Goal: Task Accomplishment & Management: Manage account settings

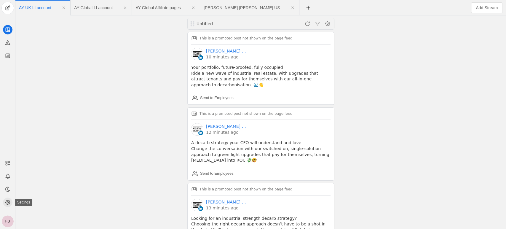
click at [7, 203] on circle at bounding box center [7, 201] width 1 height 1
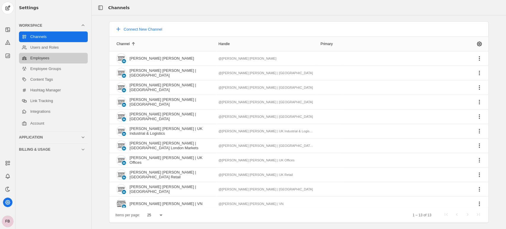
click at [40, 58] on link "Employees" at bounding box center [53, 58] width 69 height 11
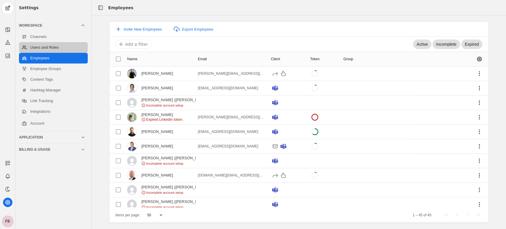
click at [39, 49] on link "Users and Roles" at bounding box center [53, 47] width 69 height 11
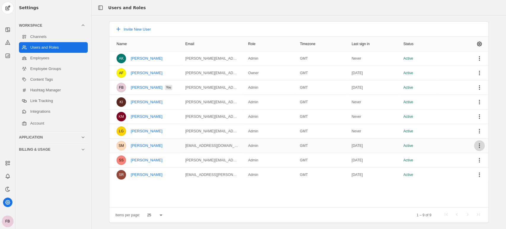
click at [479, 146] on span "undefined" at bounding box center [479, 145] width 11 height 11
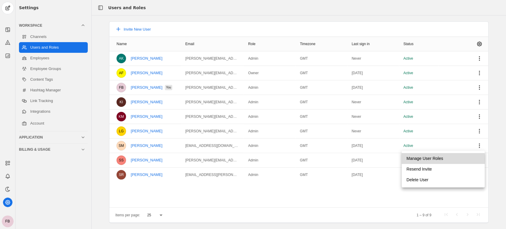
click at [436, 159] on span "Manage User Roles" at bounding box center [424, 158] width 37 height 11
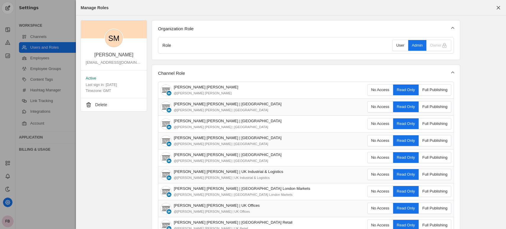
click at [401, 45] on div "User" at bounding box center [400, 45] width 8 height 11
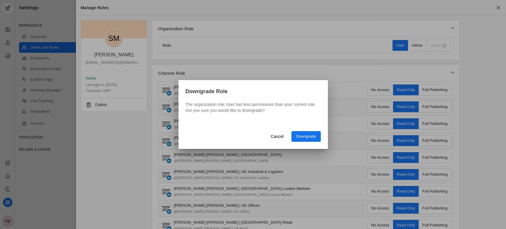
click at [306, 136] on span "Downgrade" at bounding box center [306, 136] width 20 height 6
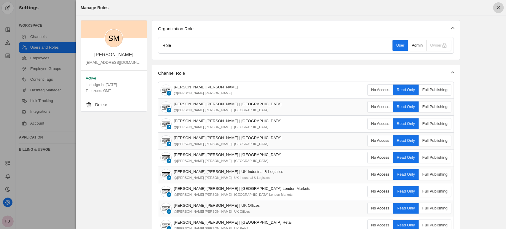
click at [499, 9] on span "button" at bounding box center [498, 7] width 11 height 11
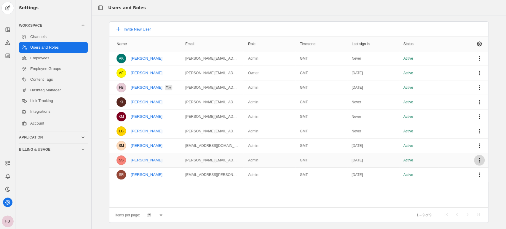
click at [479, 161] on span "undefined" at bounding box center [479, 160] width 11 height 11
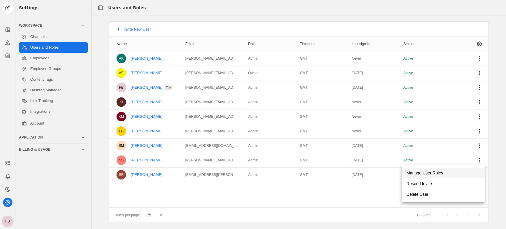
click at [422, 174] on span "Manage User Roles" at bounding box center [424, 172] width 37 height 11
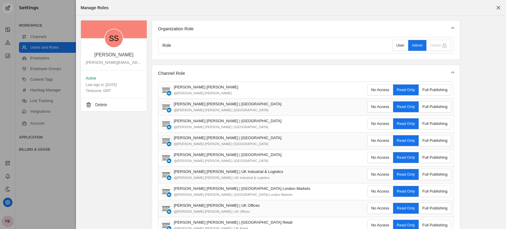
click at [400, 44] on div "User" at bounding box center [400, 45] width 8 height 11
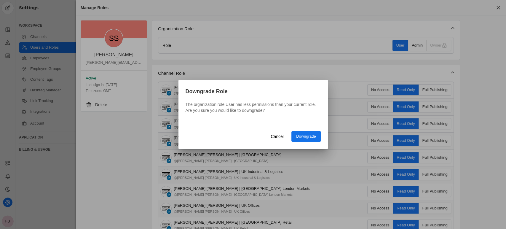
click at [301, 137] on span "Downgrade" at bounding box center [306, 136] width 20 height 6
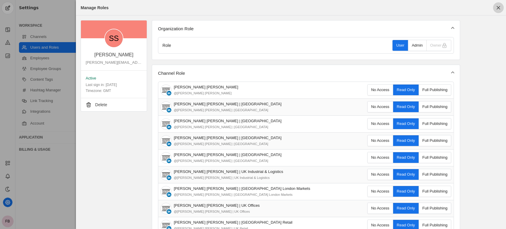
click at [499, 8] on span "button" at bounding box center [498, 7] width 11 height 11
